Goal: Information Seeking & Learning: Learn about a topic

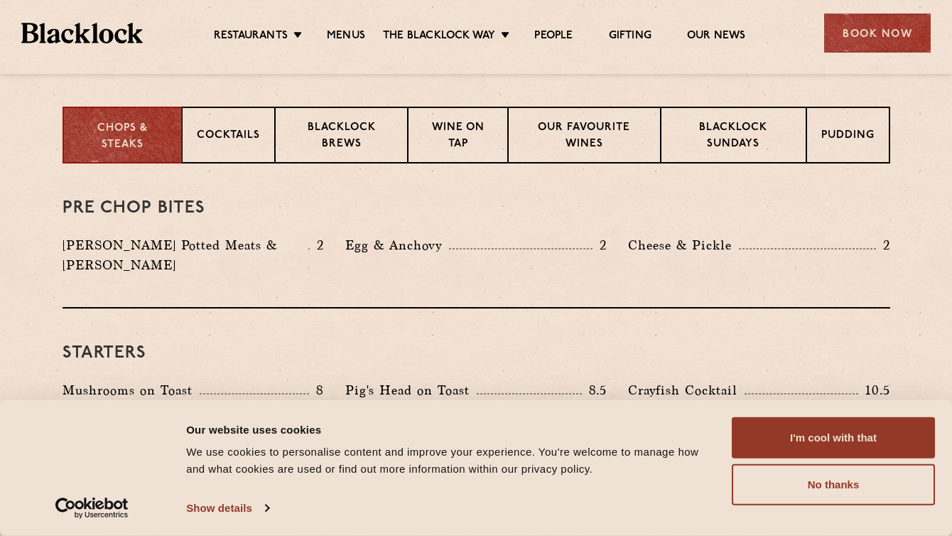
scroll to position [622, 0]
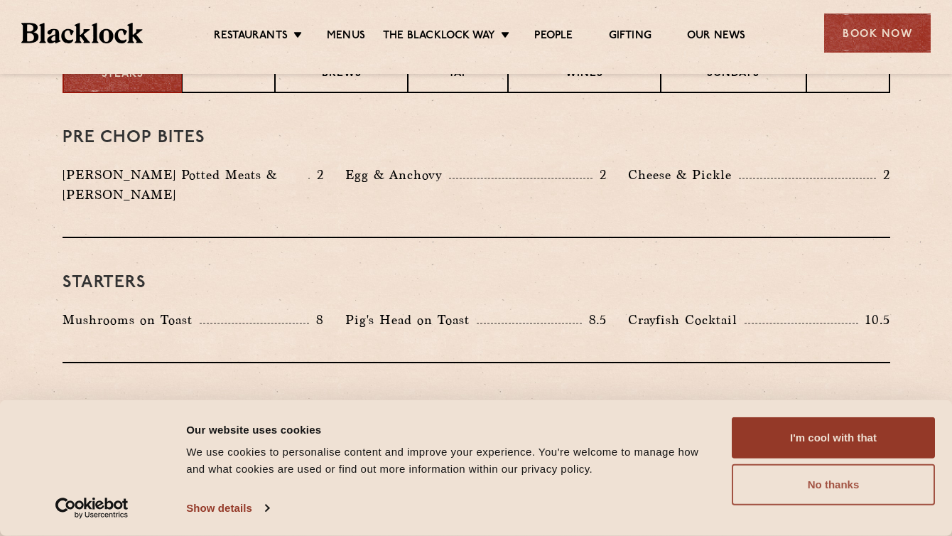
click at [855, 494] on button "No thanks" at bounding box center [833, 484] width 203 height 41
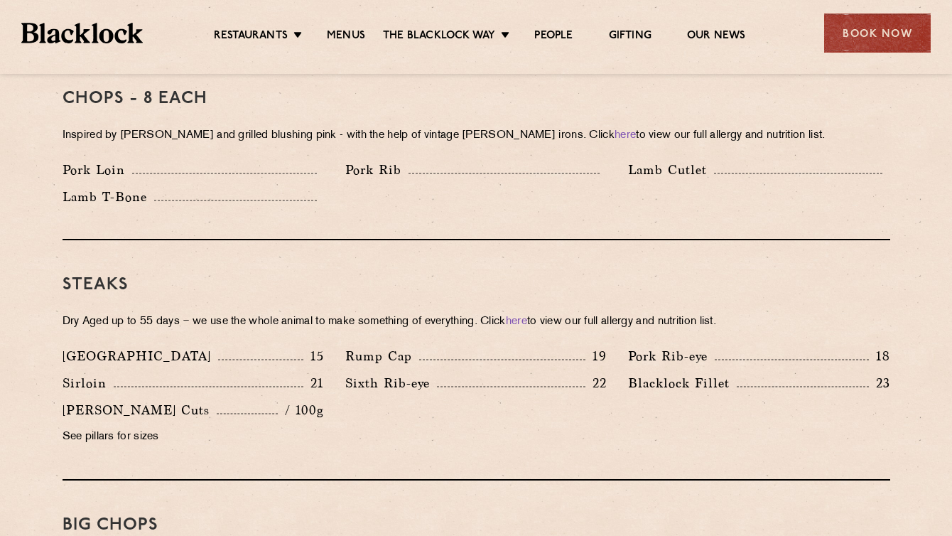
scroll to position [1159, 0]
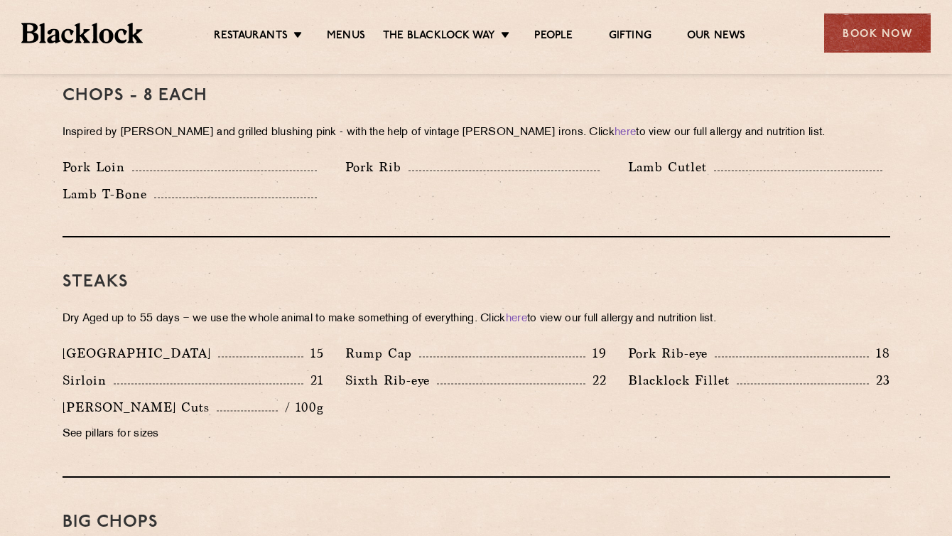
click at [320, 371] on p "21" at bounding box center [313, 380] width 21 height 18
click at [316, 344] on p "15" at bounding box center [313, 353] width 21 height 18
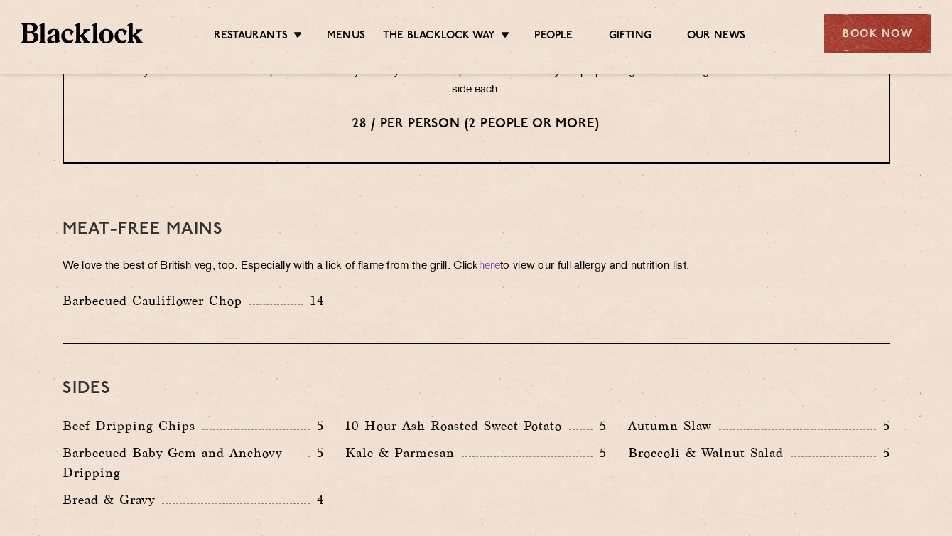
scroll to position [1893, 0]
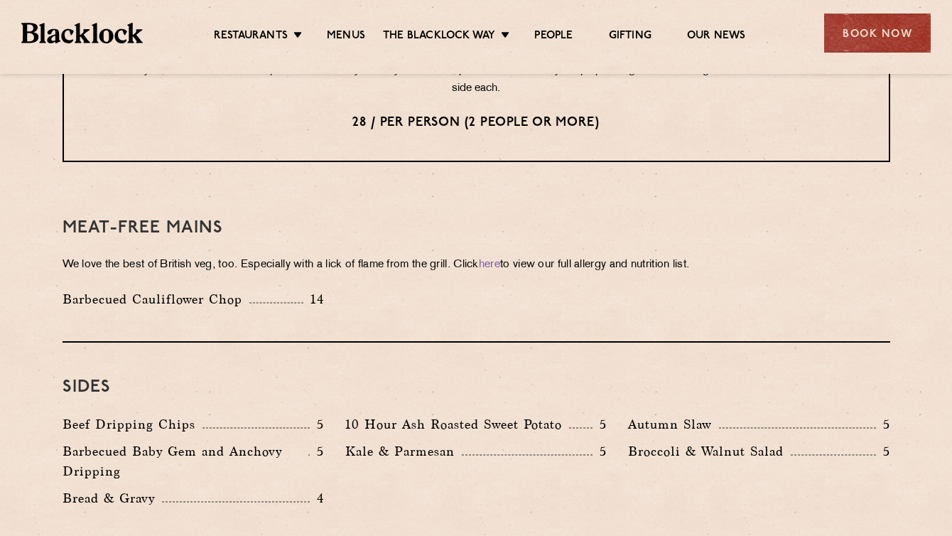
click at [190, 414] on p "Beef Dripping Chips" at bounding box center [133, 424] width 140 height 20
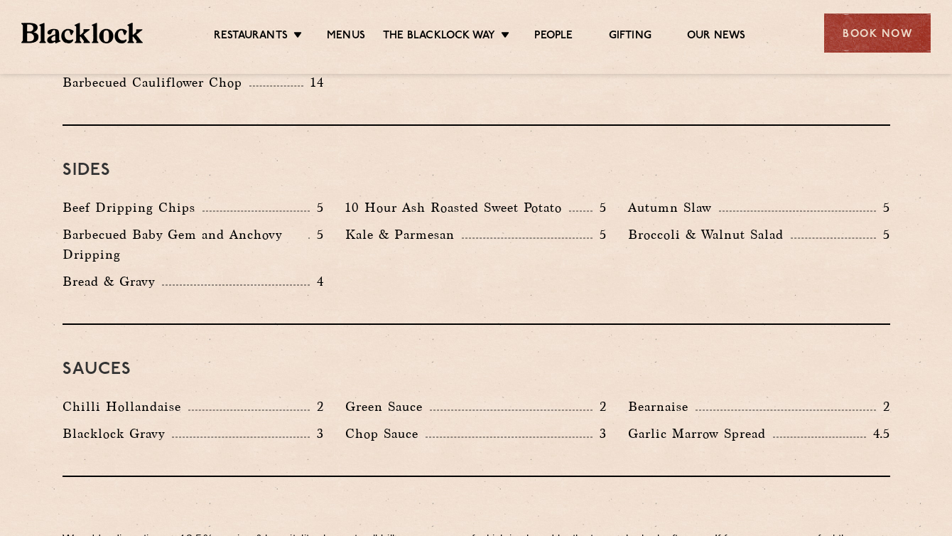
scroll to position [2195, 0]
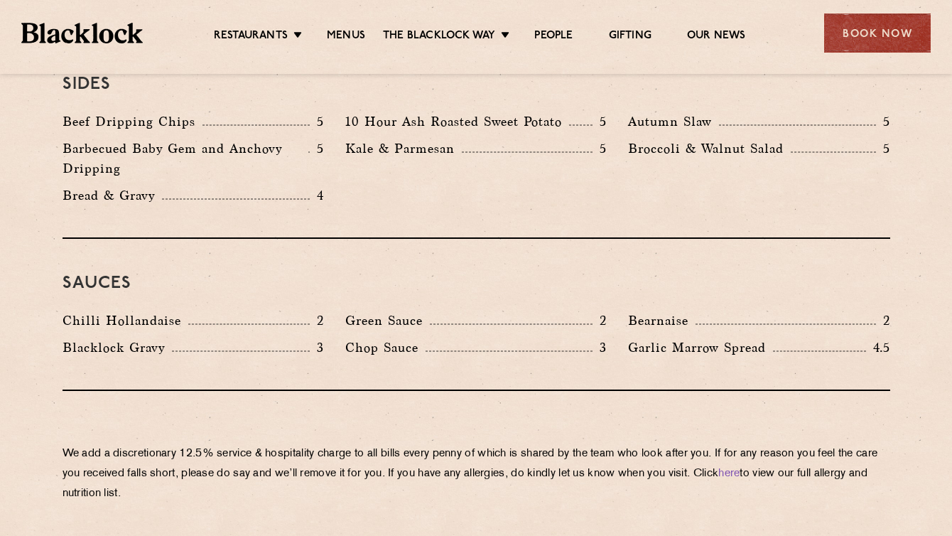
click at [159, 310] on p "Chilli Hollandaise" at bounding box center [126, 320] width 126 height 20
drag, startPoint x: 629, startPoint y: 329, endPoint x: 685, endPoint y: 329, distance: 56.1
click at [685, 337] on p "Garlic Marrow Spread" at bounding box center [700, 347] width 145 height 20
click at [416, 347] on div "Sauces Chilli Hollandaise 2 Green Sauce 2 Bearnaise 2 [PERSON_NAME] Gravy 3 Cho…" at bounding box center [477, 315] width 828 height 152
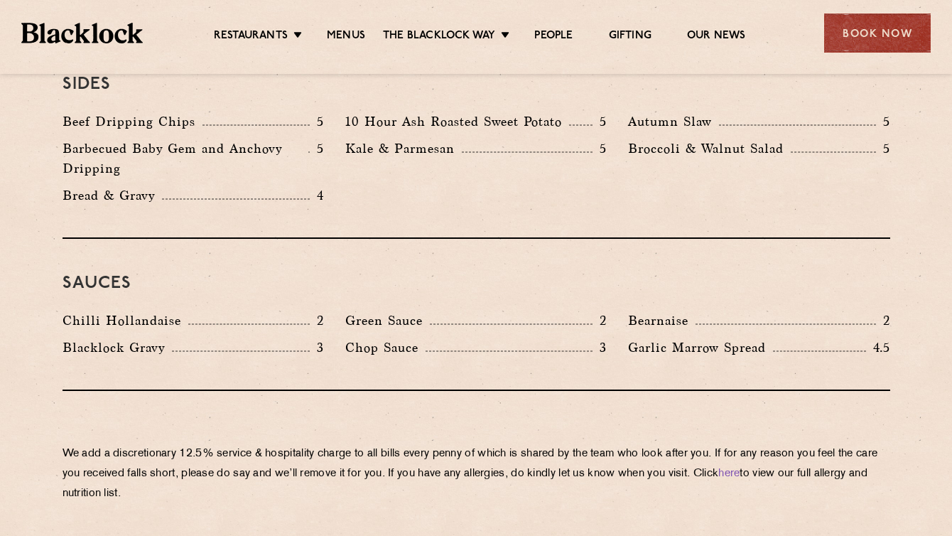
click at [416, 347] on div "Sauces Chilli Hollandaise 2 Green Sauce 2 Bearnaise 2 [PERSON_NAME] Gravy 3 Cho…" at bounding box center [477, 315] width 828 height 152
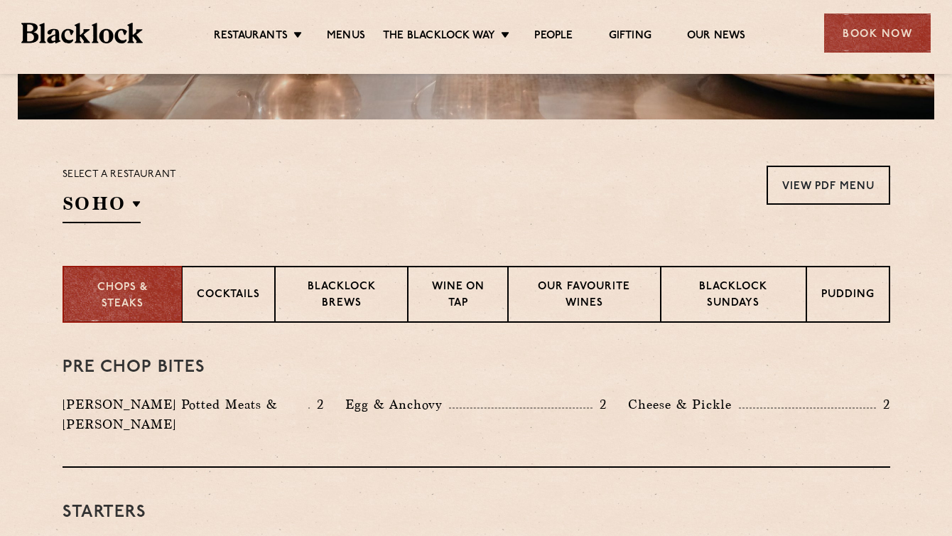
scroll to position [407, 0]
